Goal: Task Accomplishment & Management: Complete application form

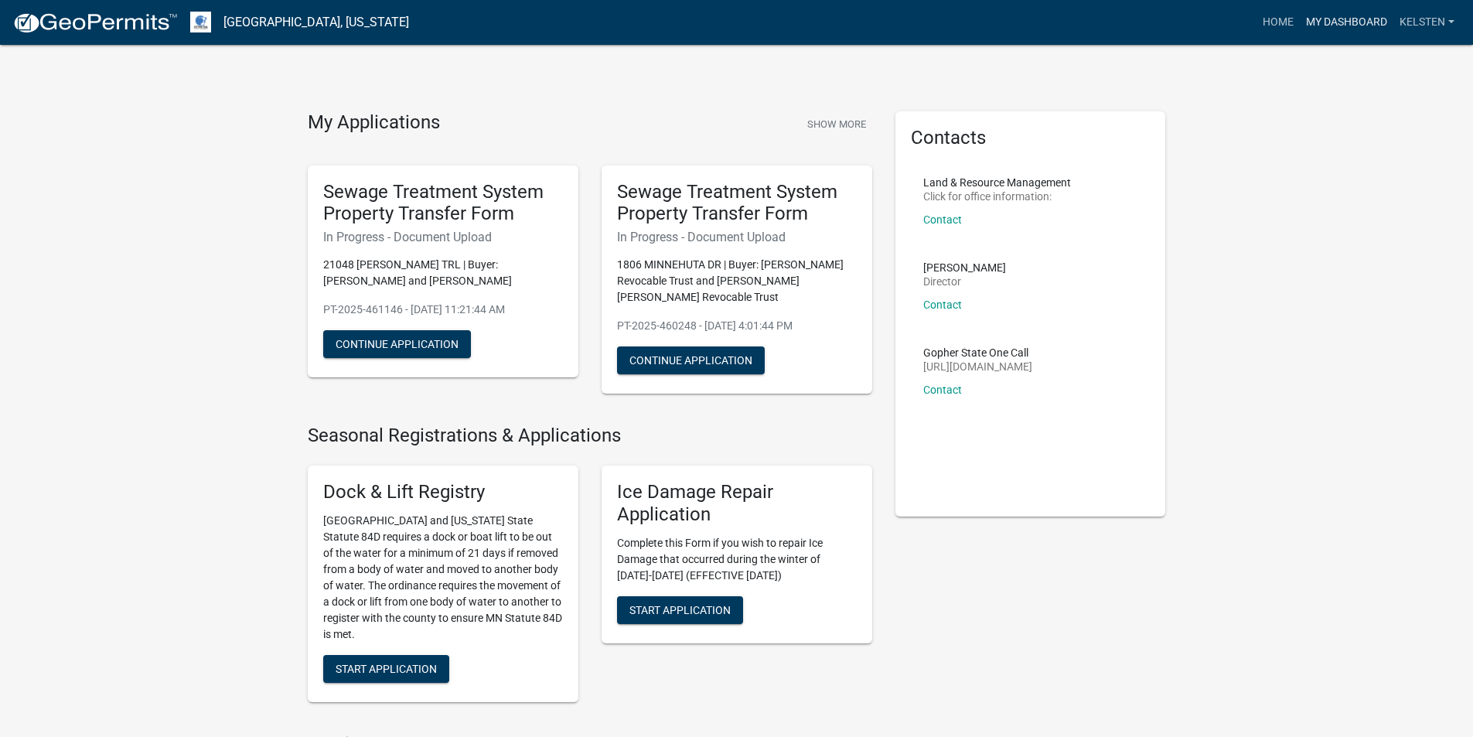
click at [1340, 15] on link "My Dashboard" at bounding box center [1347, 22] width 94 height 29
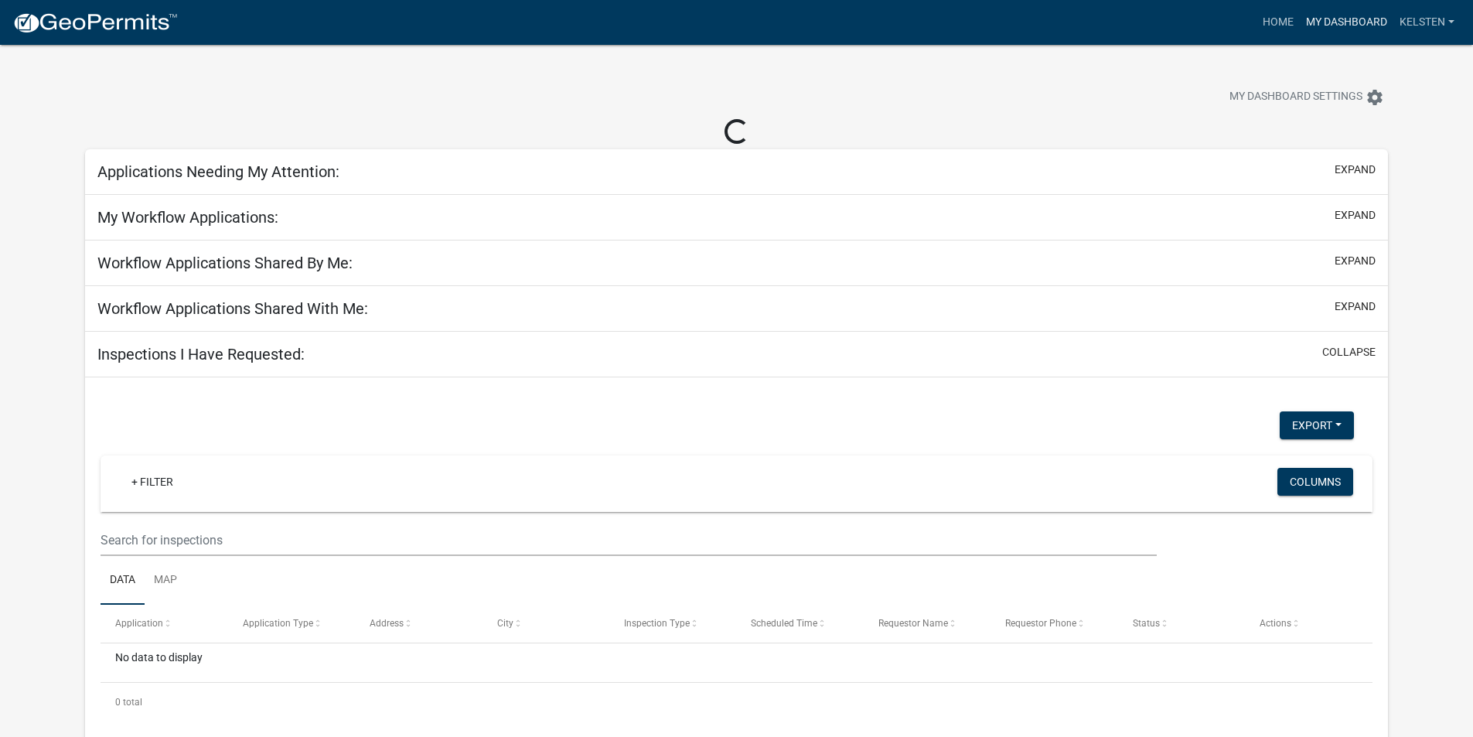
select select "3: 100"
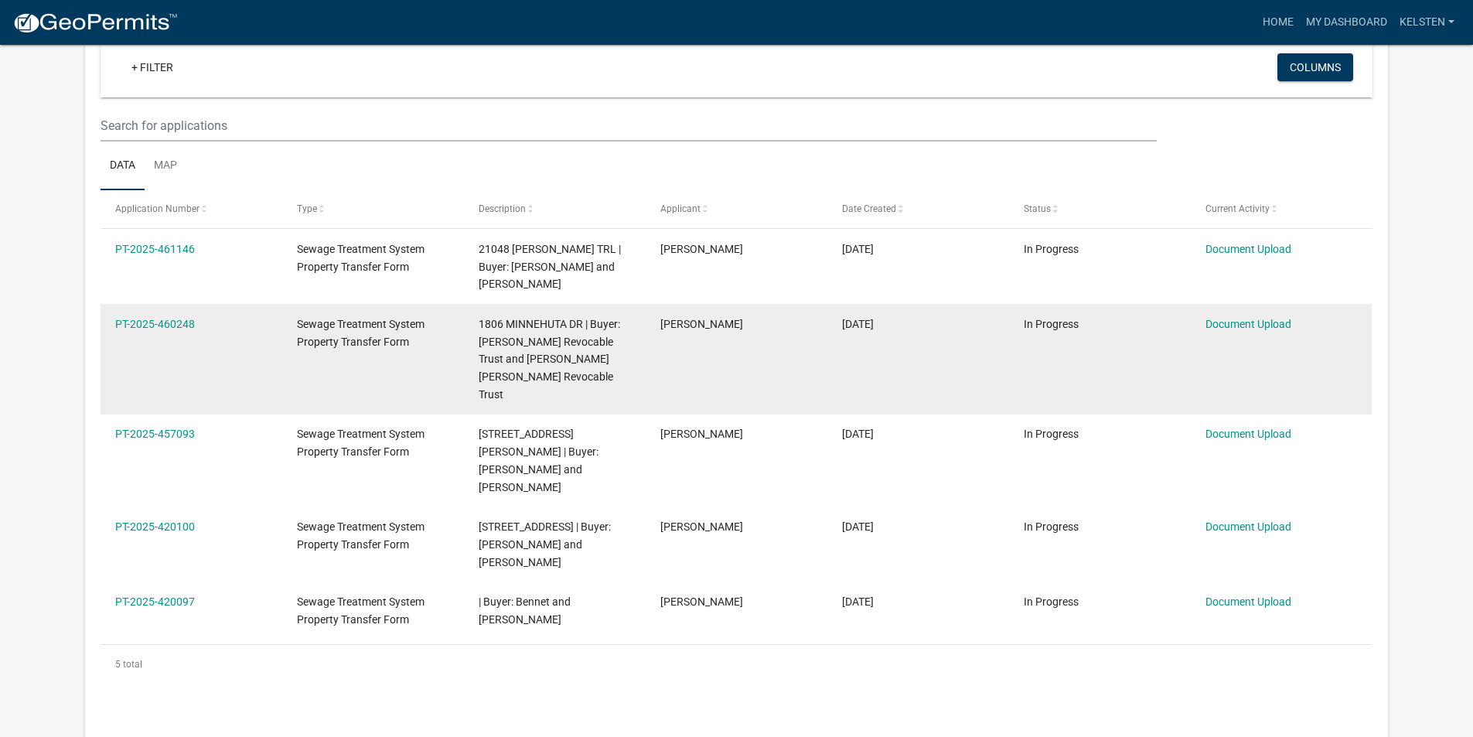
scroll to position [128, 0]
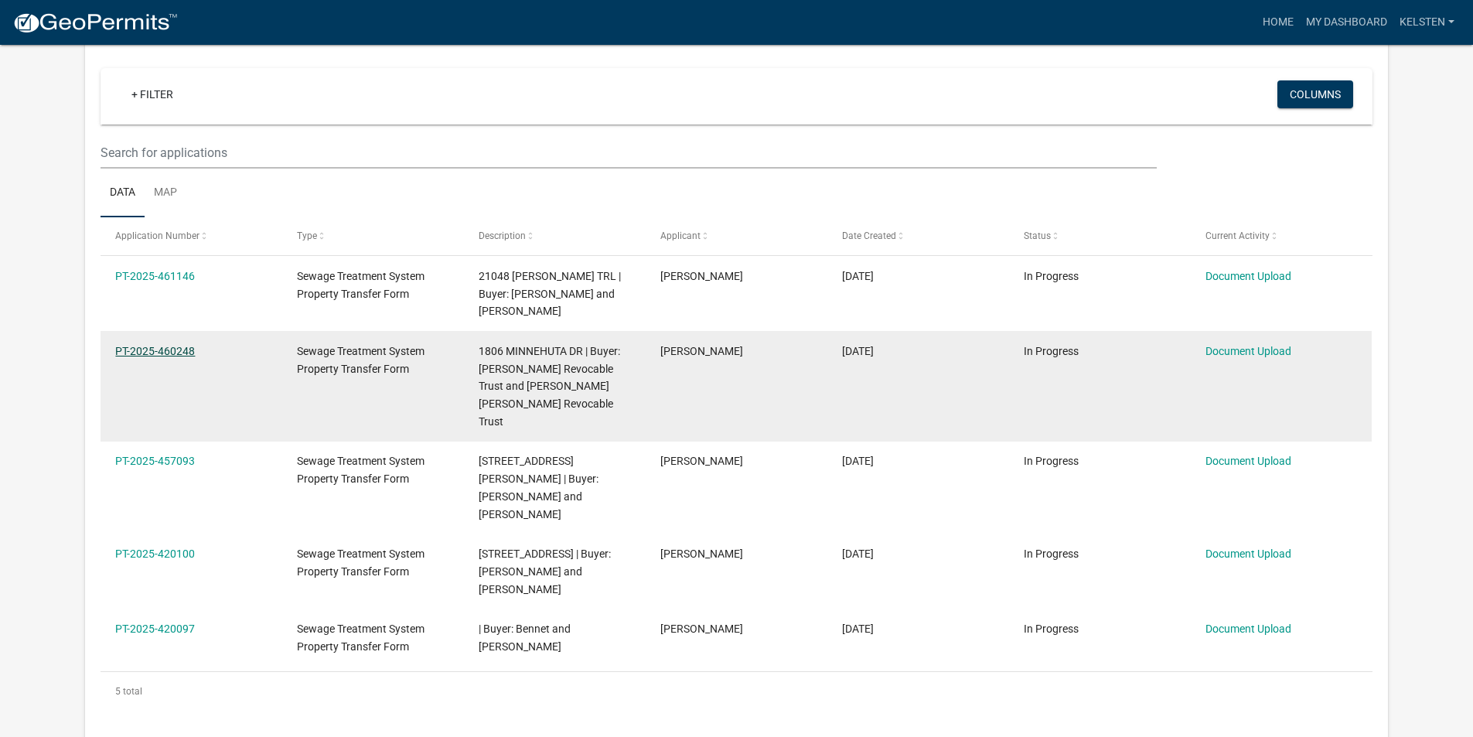
click at [183, 350] on link "PT-2025-460248" at bounding box center [155, 351] width 80 height 12
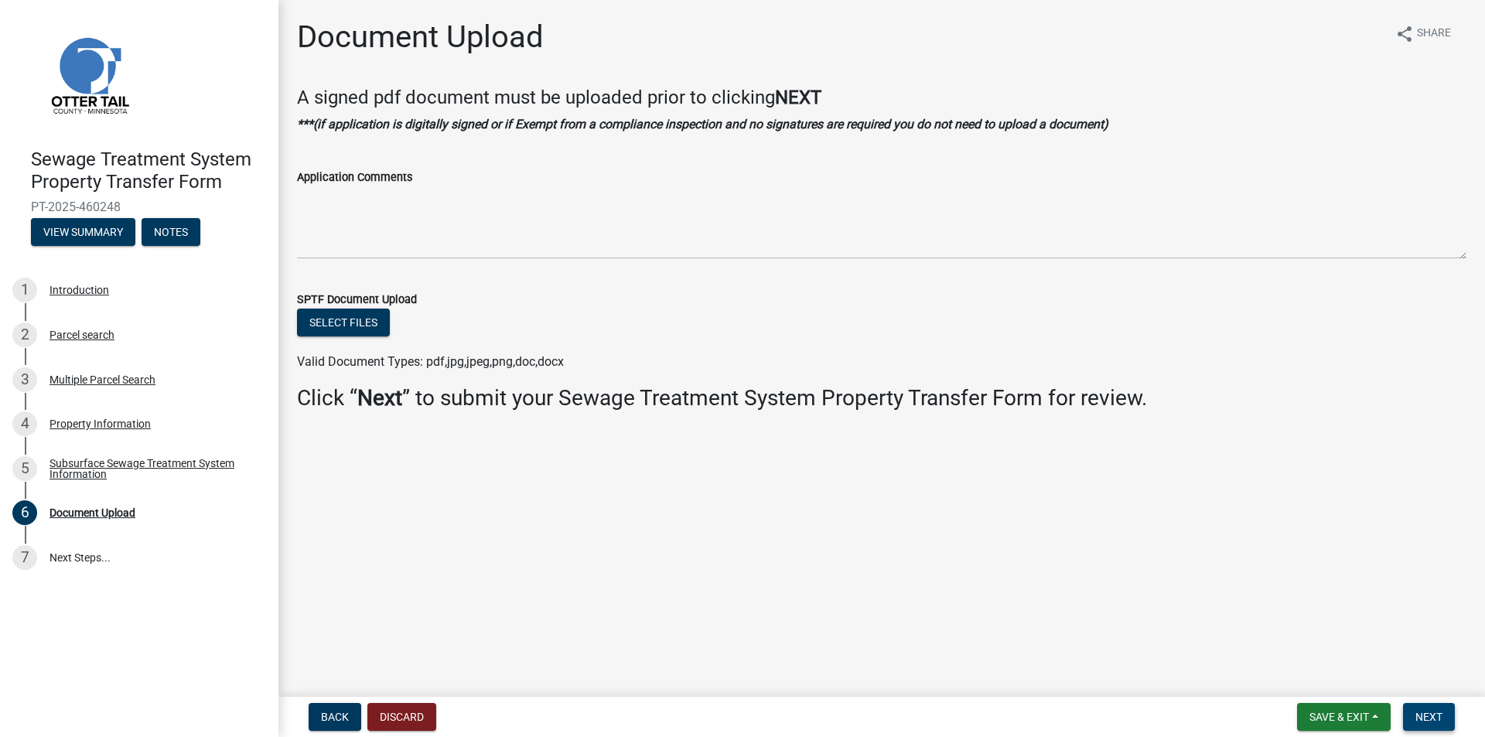
click at [1440, 717] on span "Next" at bounding box center [1428, 717] width 27 height 12
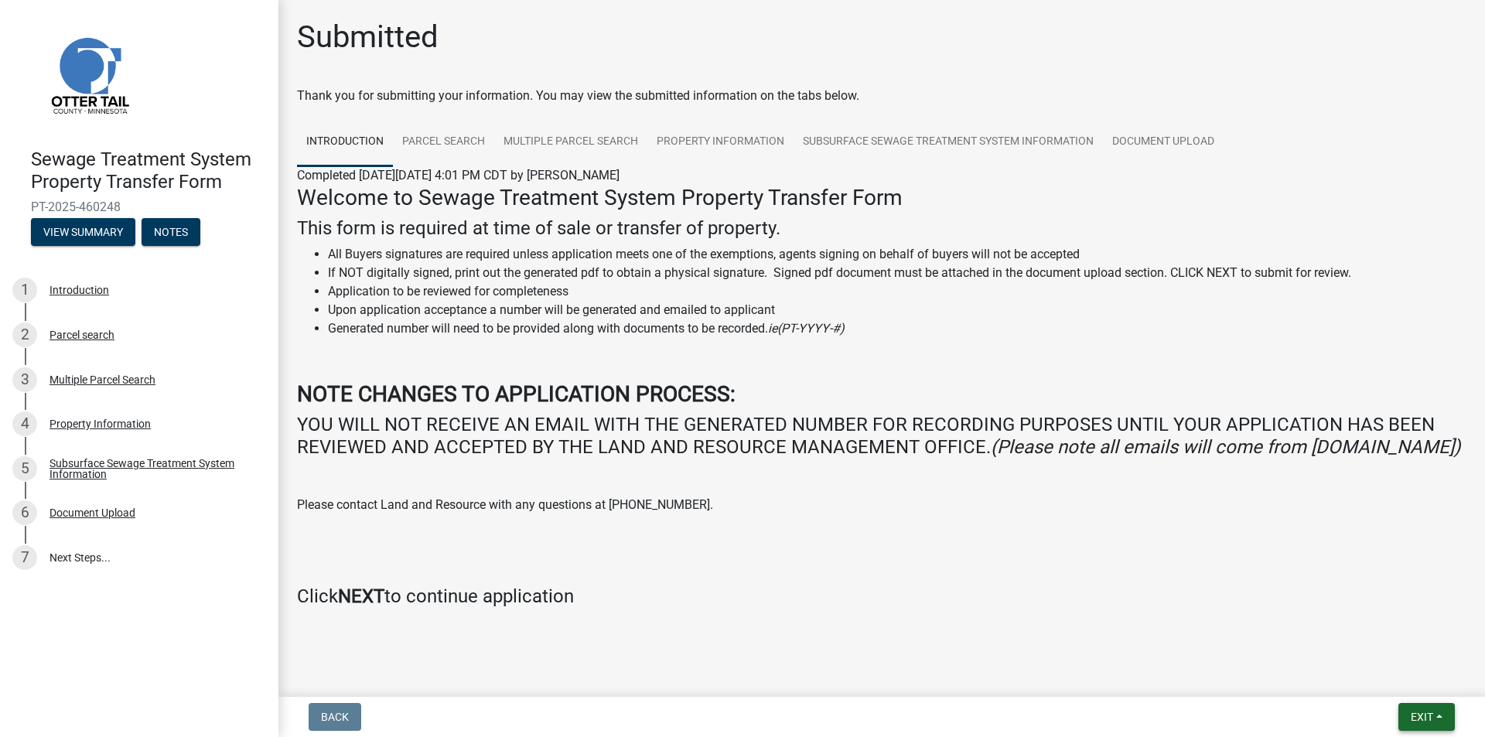
click at [1314, 712] on div "Back Exit Save Save & Exit" at bounding box center [882, 717] width 1182 height 28
click at [1424, 705] on button "Exit" at bounding box center [1426, 717] width 56 height 28
click at [1387, 678] on button "Save & Exit" at bounding box center [1393, 676] width 124 height 37
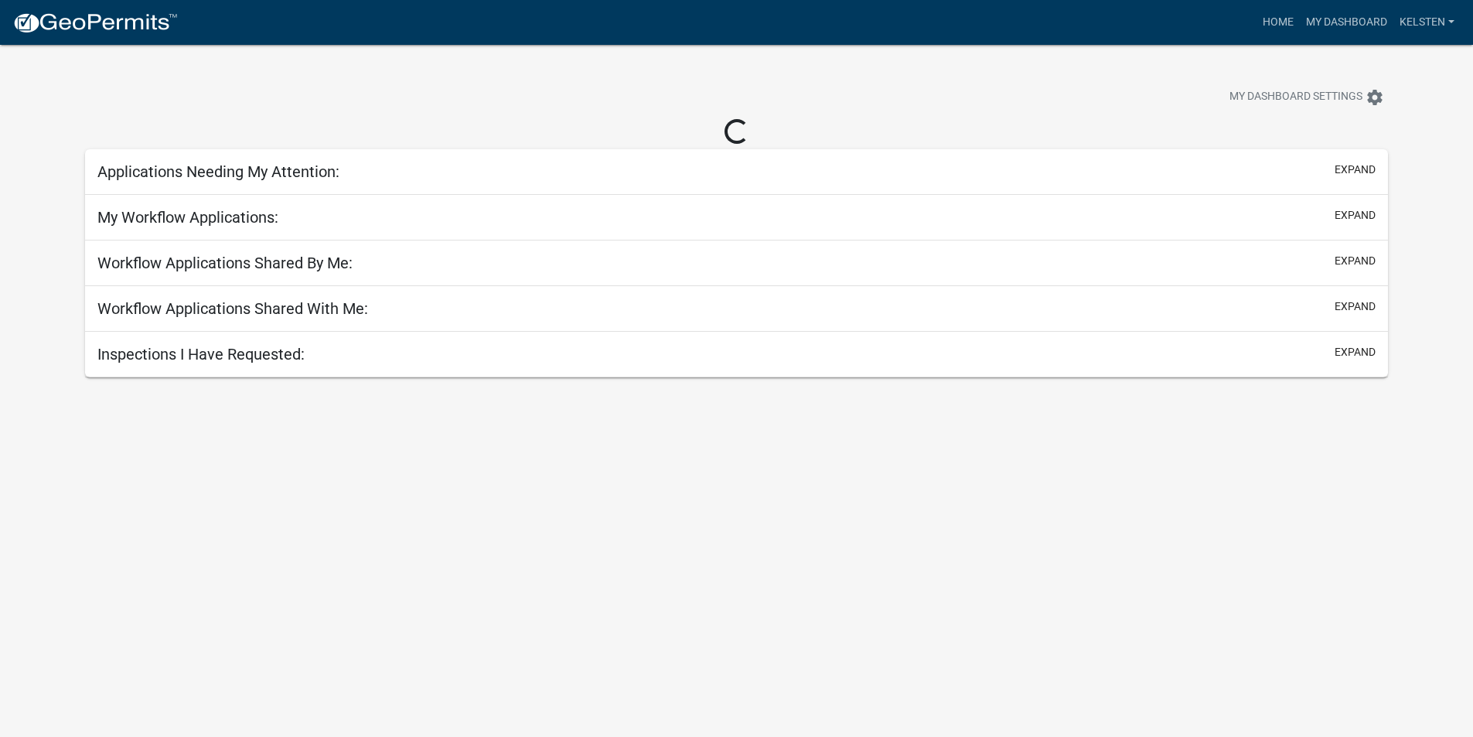
select select "3: 100"
